Goal: Contribute content

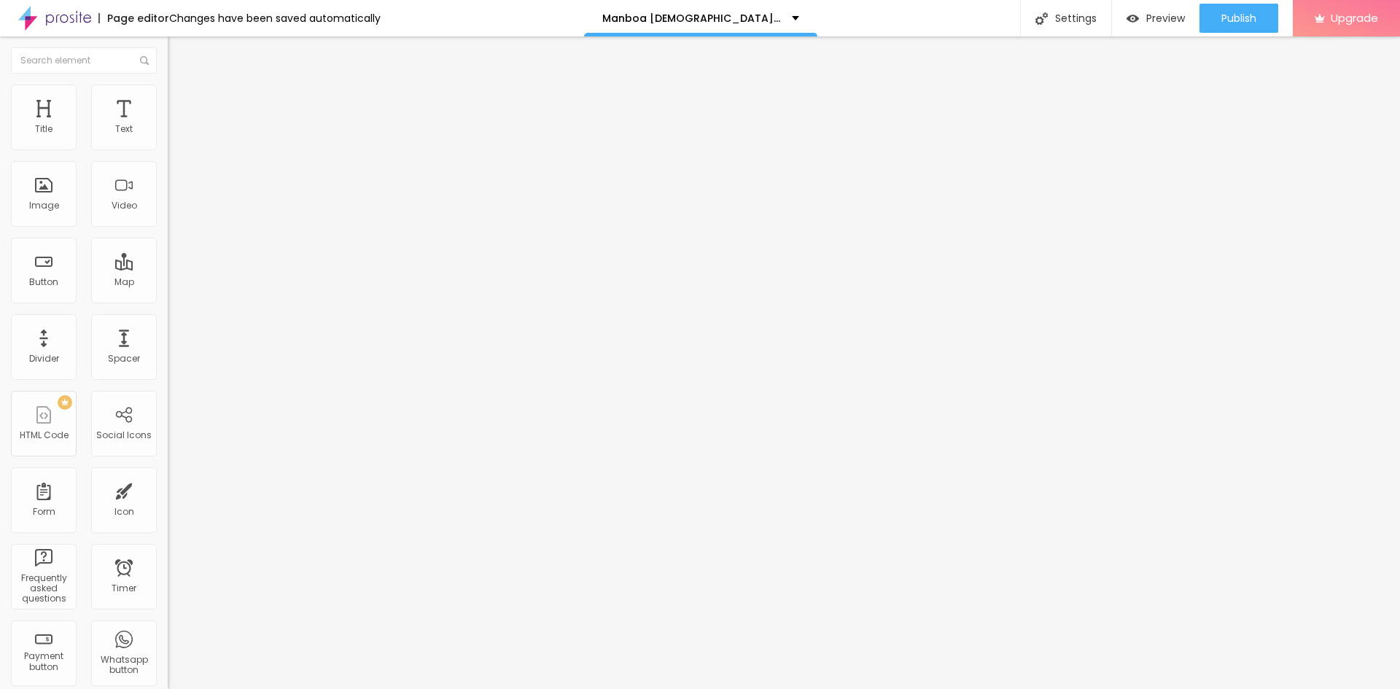
click at [168, 85] on li "Content" at bounding box center [252, 77] width 168 height 15
click at [179, 56] on div "Edit Coluna" at bounding box center [219, 53] width 80 height 12
click at [168, 125] on span "Add image" at bounding box center [198, 119] width 60 height 12
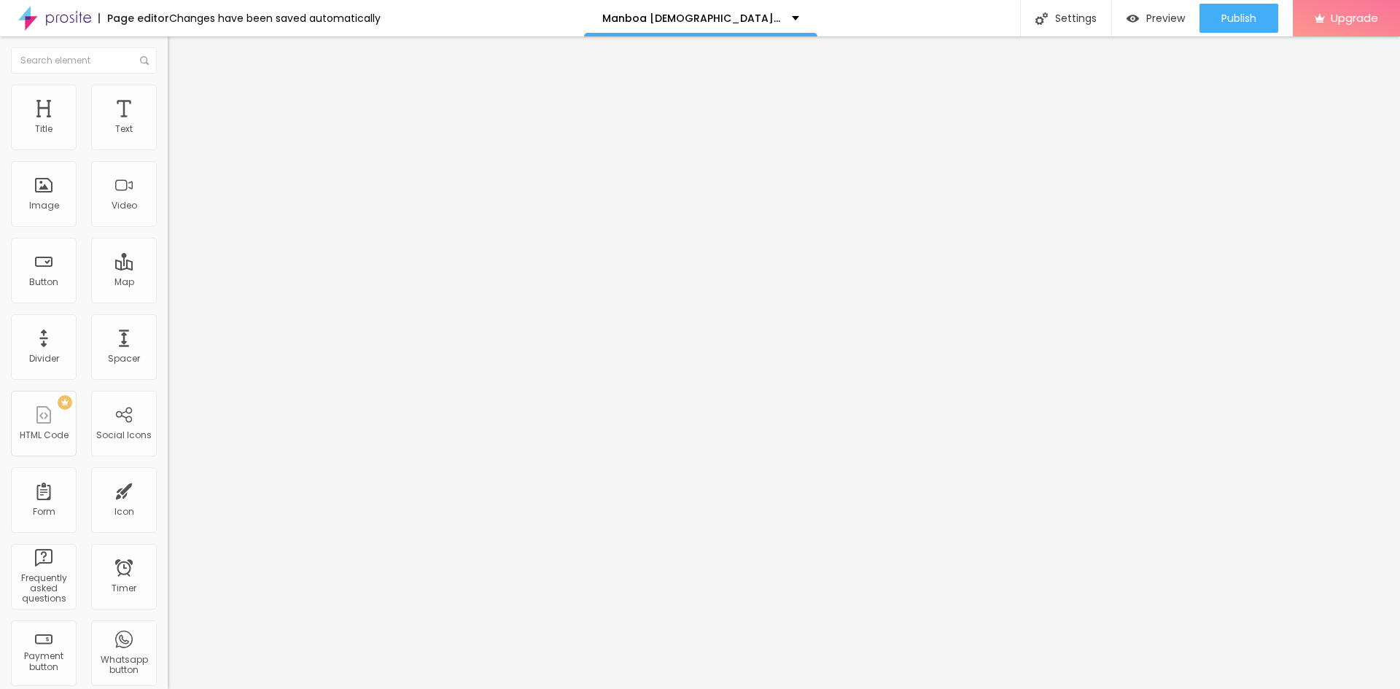
click at [168, 82] on ul "Style Advanced" at bounding box center [252, 84] width 168 height 29
click at [168, 87] on li "Advanced" at bounding box center [252, 92] width 168 height 15
click at [168, 99] on ul "Style Advanced" at bounding box center [252, 84] width 168 height 29
click at [181, 86] on span "Style" at bounding box center [191, 80] width 21 height 12
click at [1249, 12] on span "Publish" at bounding box center [1238, 18] width 35 height 12
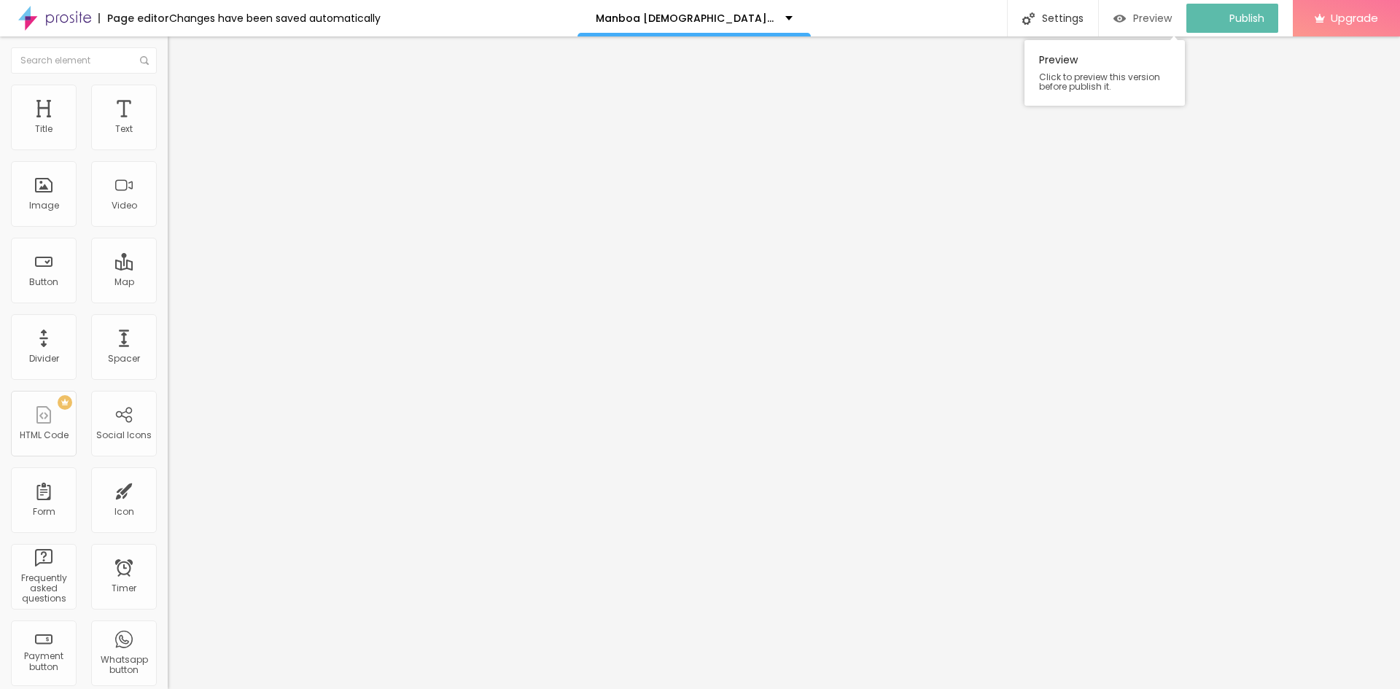
click at [1151, 19] on span "Preview" at bounding box center [1152, 18] width 39 height 12
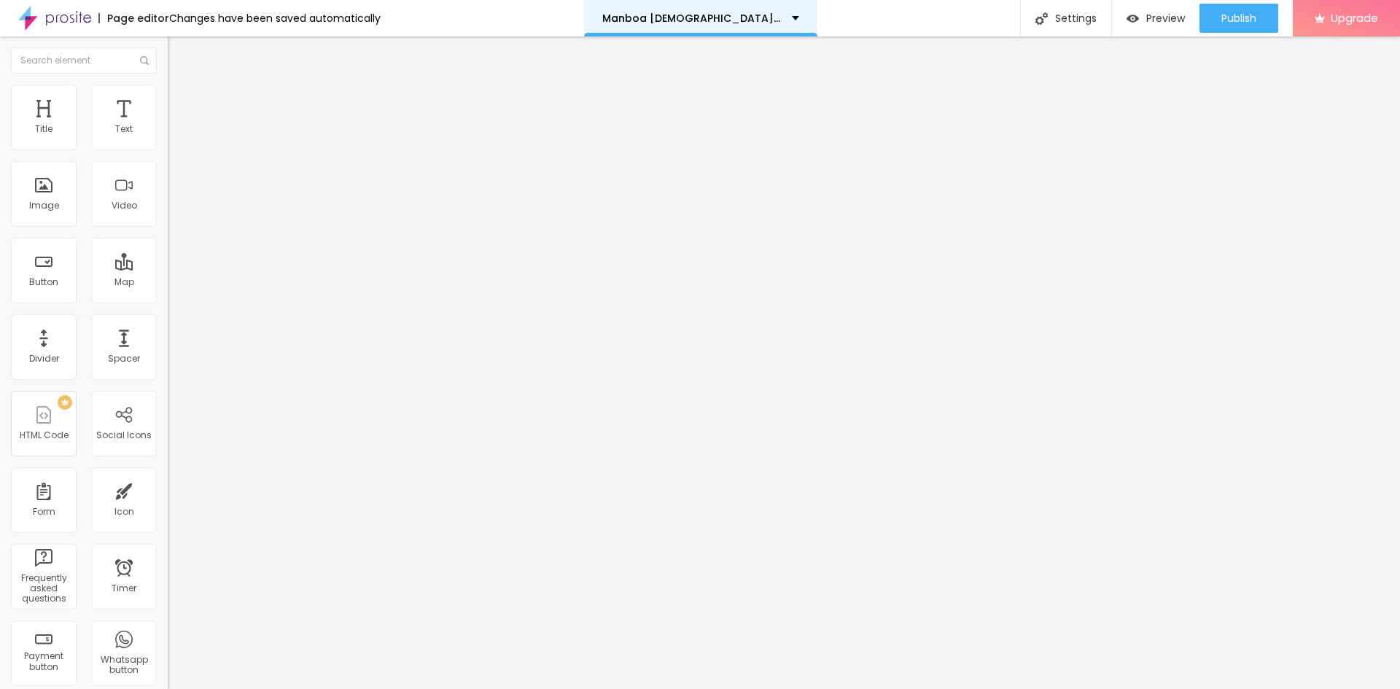
click at [788, 17] on div "Manboa [DEMOGRAPHIC_DATA][MEDICAL_DATA] Capsules Dominate the Bedroom" at bounding box center [700, 18] width 197 height 10
